Goal: Transaction & Acquisition: Purchase product/service

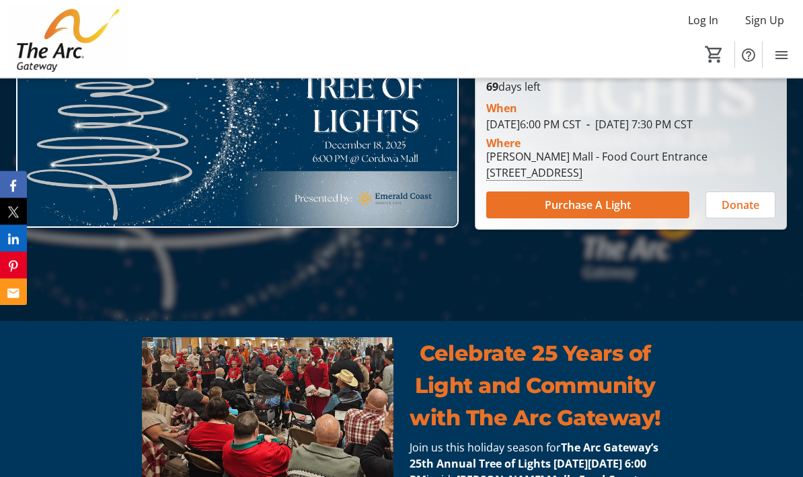
scroll to position [225, 0]
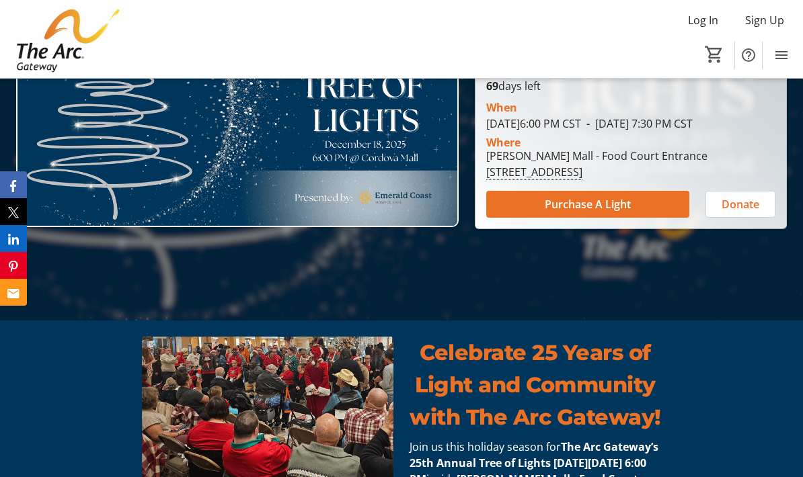
click at [549, 213] on span "Purchase A Light" at bounding box center [588, 204] width 86 height 16
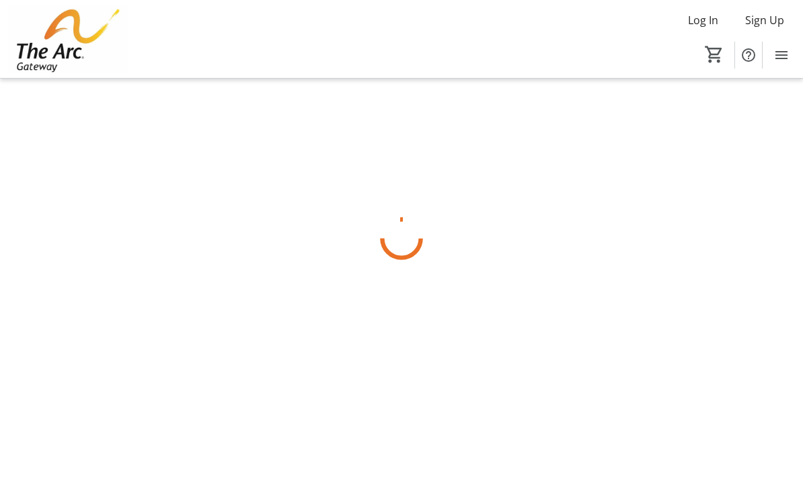
scroll to position [54, 0]
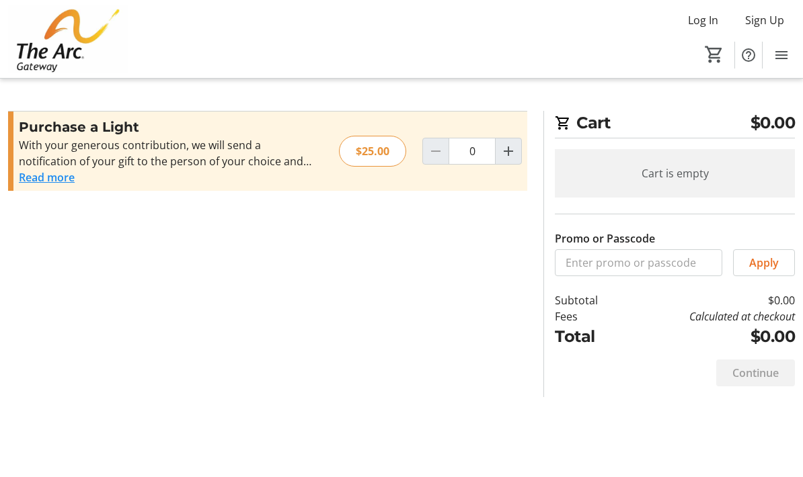
click at [504, 152] on mat-icon "Increment by one" at bounding box center [508, 151] width 16 height 16
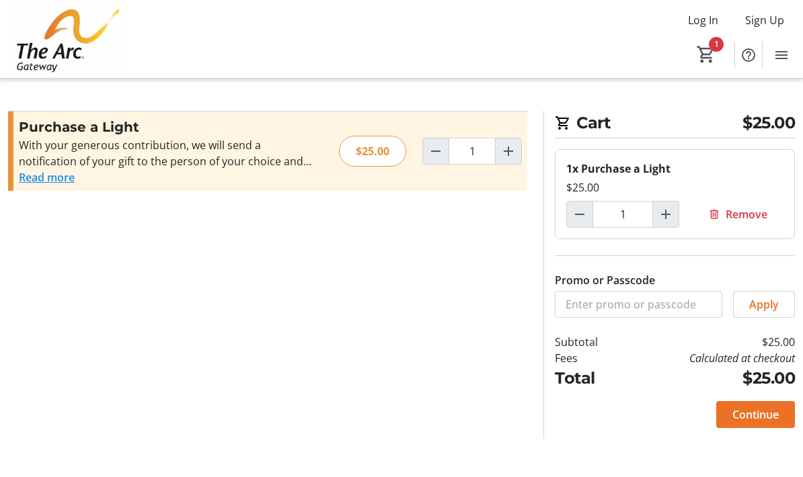
click at [511, 153] on mat-icon "Increment by one" at bounding box center [508, 151] width 16 height 16
type input "2"
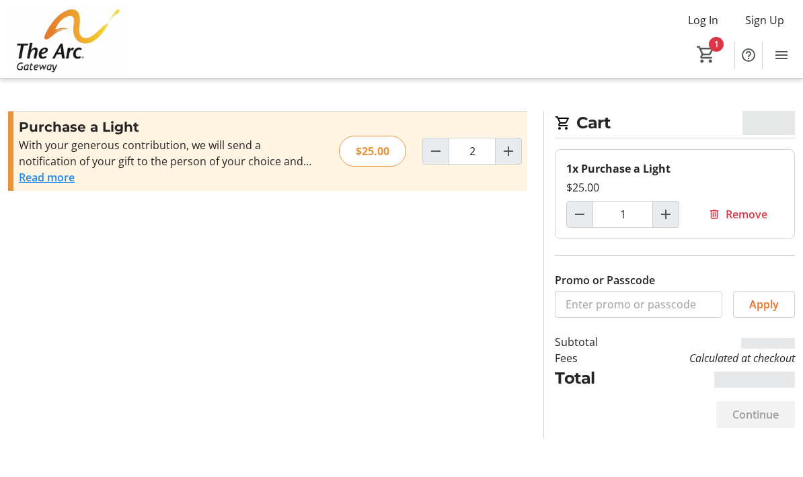
type input "2"
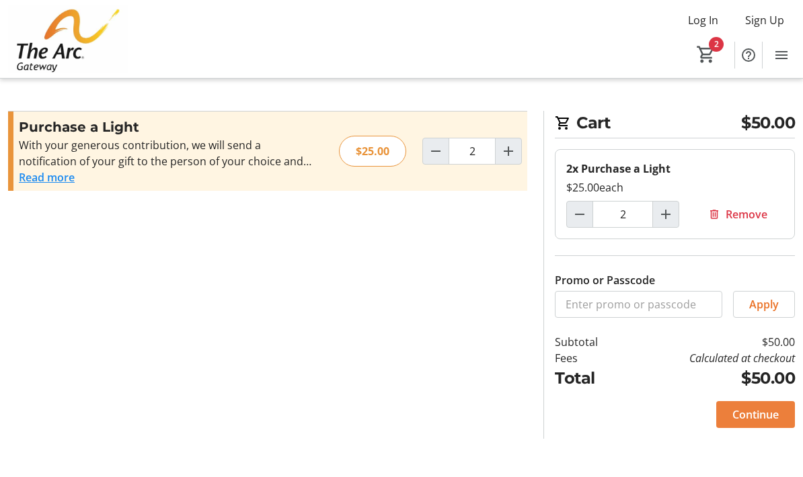
click at [748, 420] on span "Continue" at bounding box center [755, 415] width 46 height 16
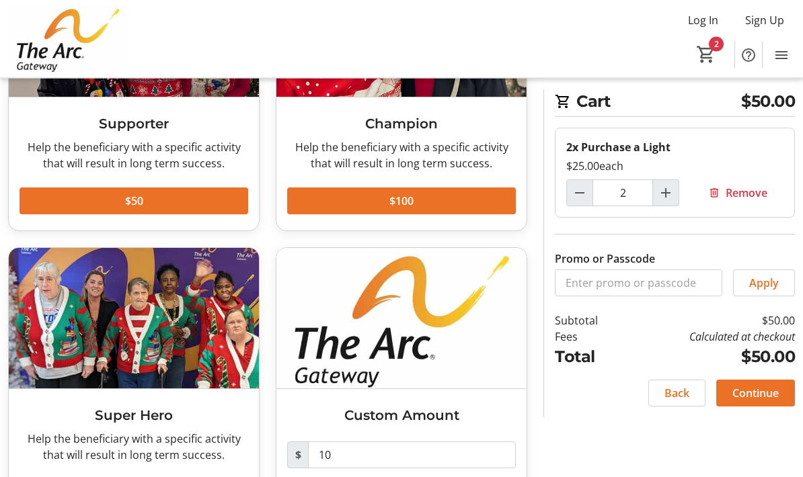
scroll to position [209, 0]
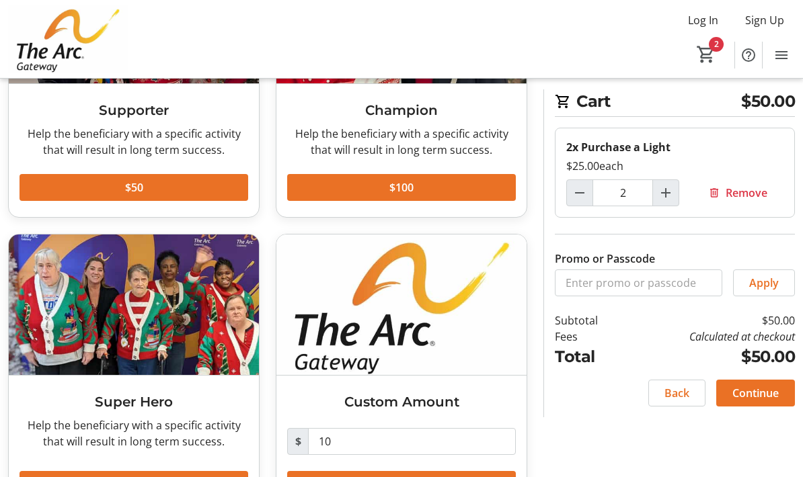
click at [752, 394] on span "Continue" at bounding box center [755, 393] width 46 height 16
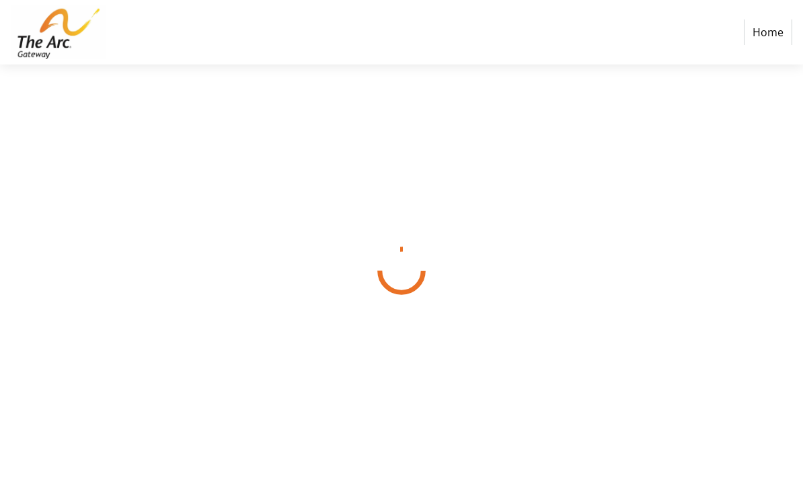
scroll to position [54, 0]
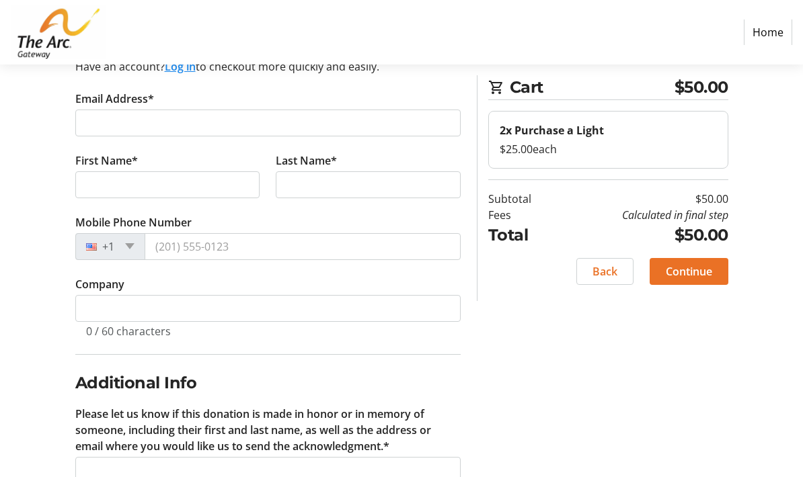
scroll to position [158, 0]
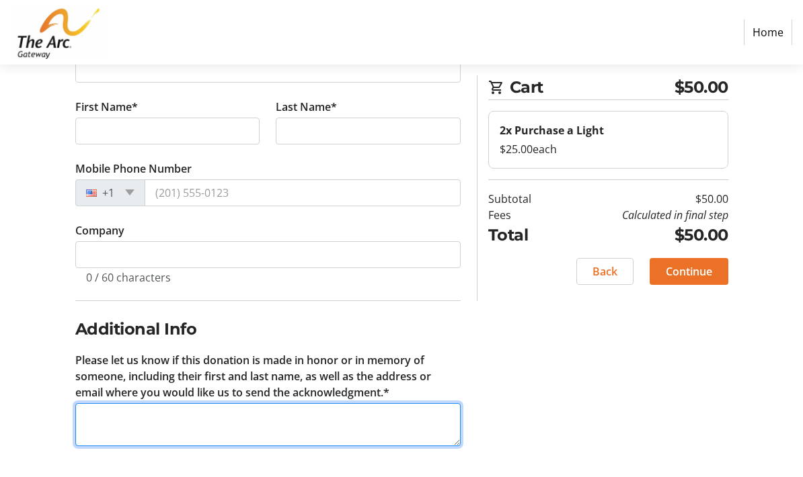
click at [91, 437] on textarea "Please let us know if this donation is made in honor or in memory of someone, i…" at bounding box center [267, 424] width 385 height 43
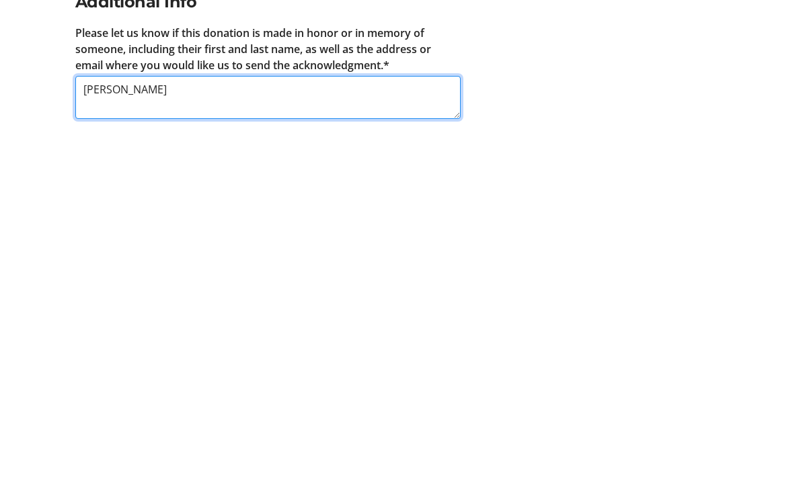
type textarea "[PERSON_NAME]"
